Goal: Information Seeking & Learning: Learn about a topic

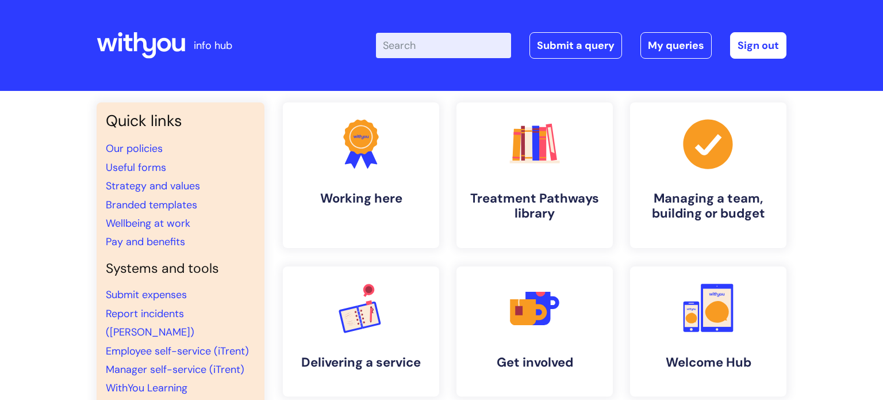
click at [413, 53] on input "Enter your search term here..." at bounding box center [443, 45] width 135 height 25
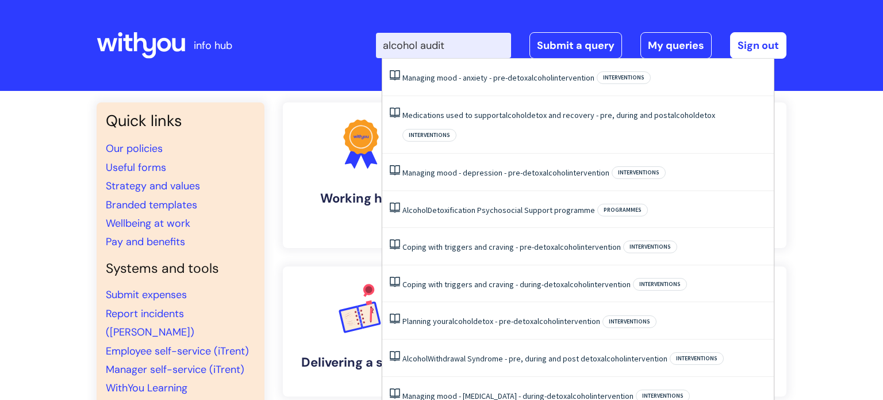
type input "alcohol audit"
click button "Search" at bounding box center [0, 0] width 0 height 0
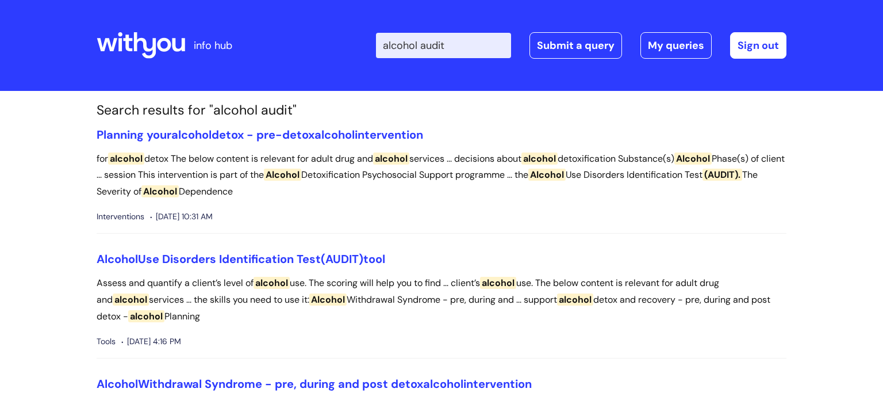
scroll to position [6, 0]
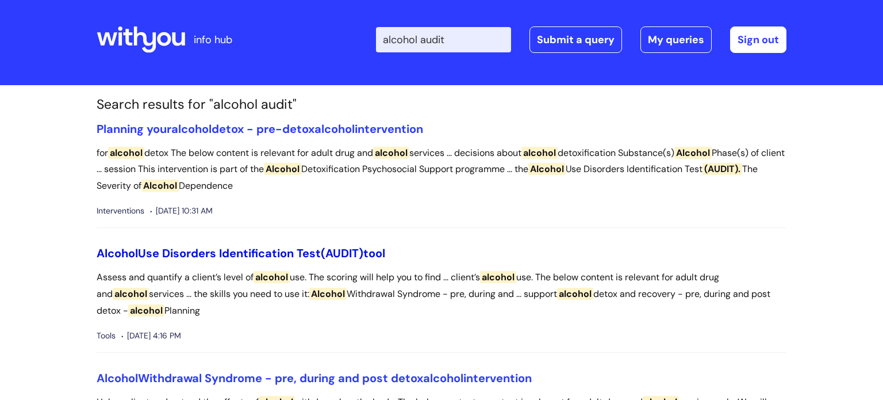
click at [277, 246] on link "Alcohol Use Disorders Identification Test (AUDIT) tool" at bounding box center [241, 253] width 289 height 15
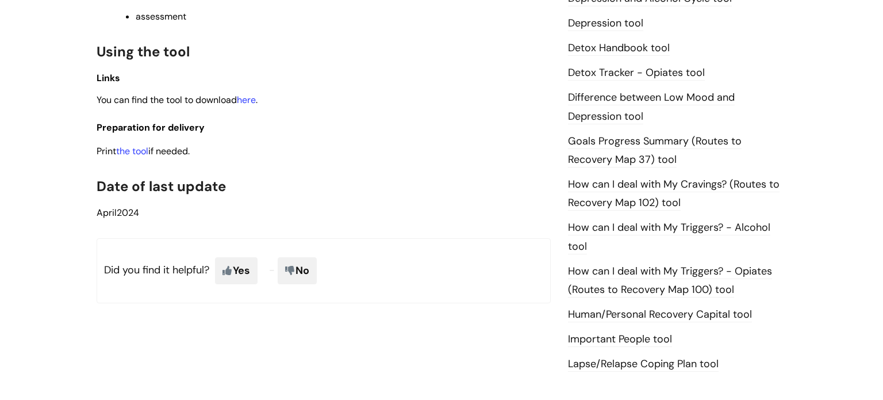
scroll to position [656, 0]
click at [245, 107] on link "here" at bounding box center [246, 101] width 19 height 12
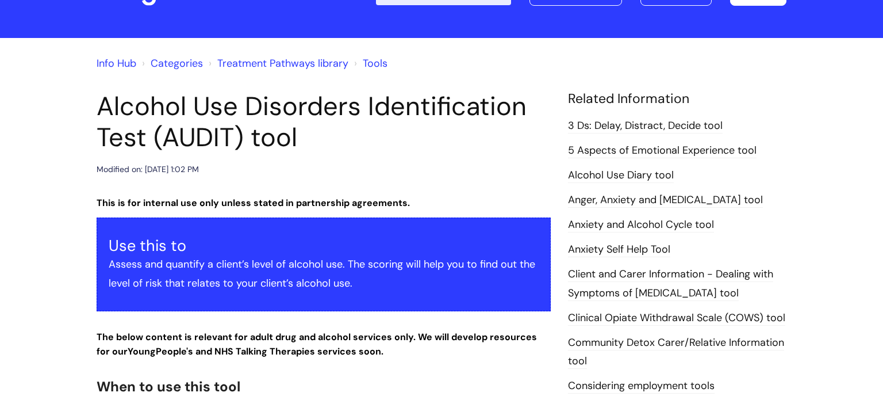
scroll to position [0, 0]
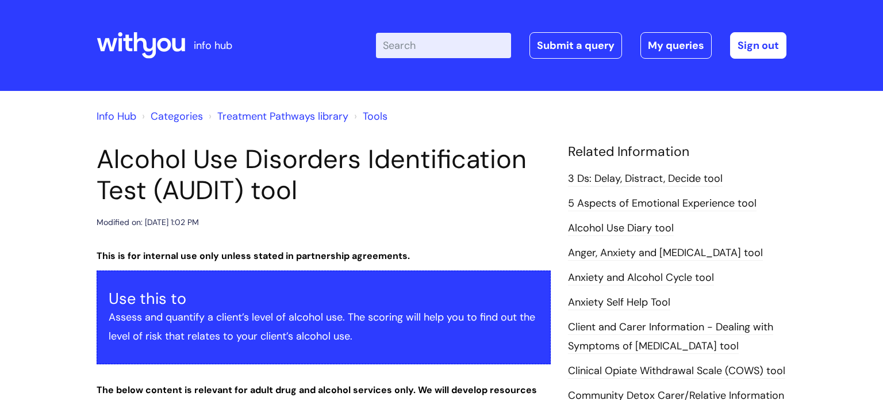
click at [446, 51] on input "Enter your search term here..." at bounding box center [443, 45] width 135 height 25
type input "sadq"
click button "Search" at bounding box center [0, 0] width 0 height 0
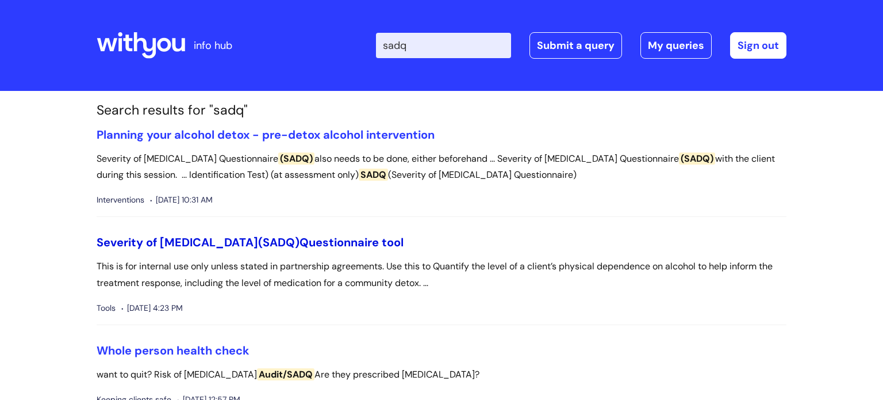
click at [269, 238] on link "Severity of Alcohol Dependence (SADQ) Questionnaire tool" at bounding box center [250, 242] width 307 height 15
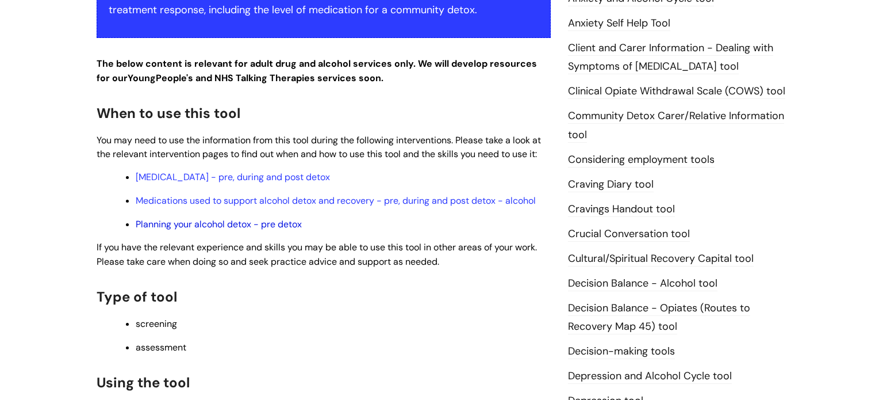
scroll to position [462, 0]
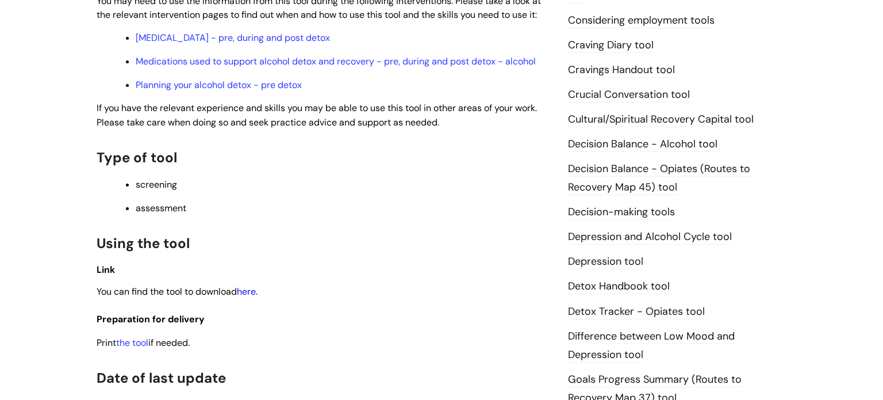
click at [252, 296] on link "here" at bounding box center [246, 291] width 19 height 12
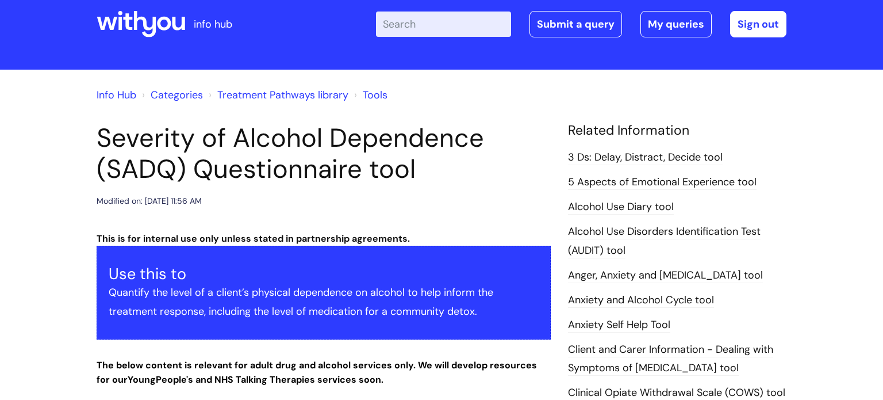
scroll to position [0, 0]
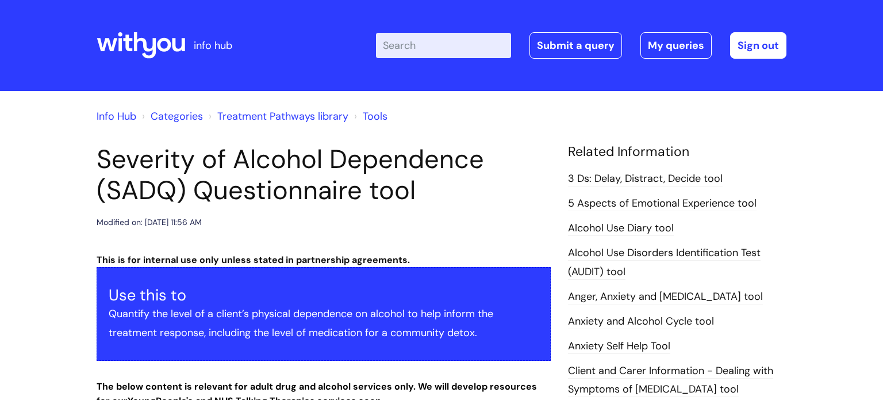
click at [458, 42] on input "Enter your search term here..." at bounding box center [443, 45] width 135 height 25
type input "diary"
click button "Search" at bounding box center [0, 0] width 0 height 0
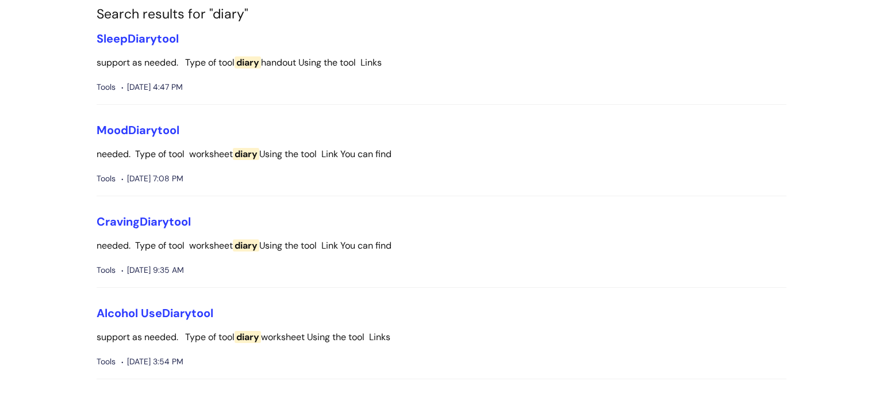
scroll to position [104, 0]
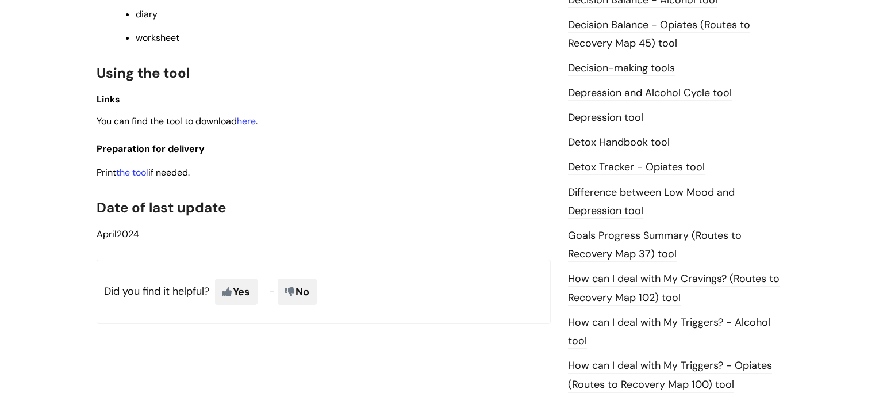
scroll to position [577, 0]
